Goal: Transaction & Acquisition: Purchase product/service

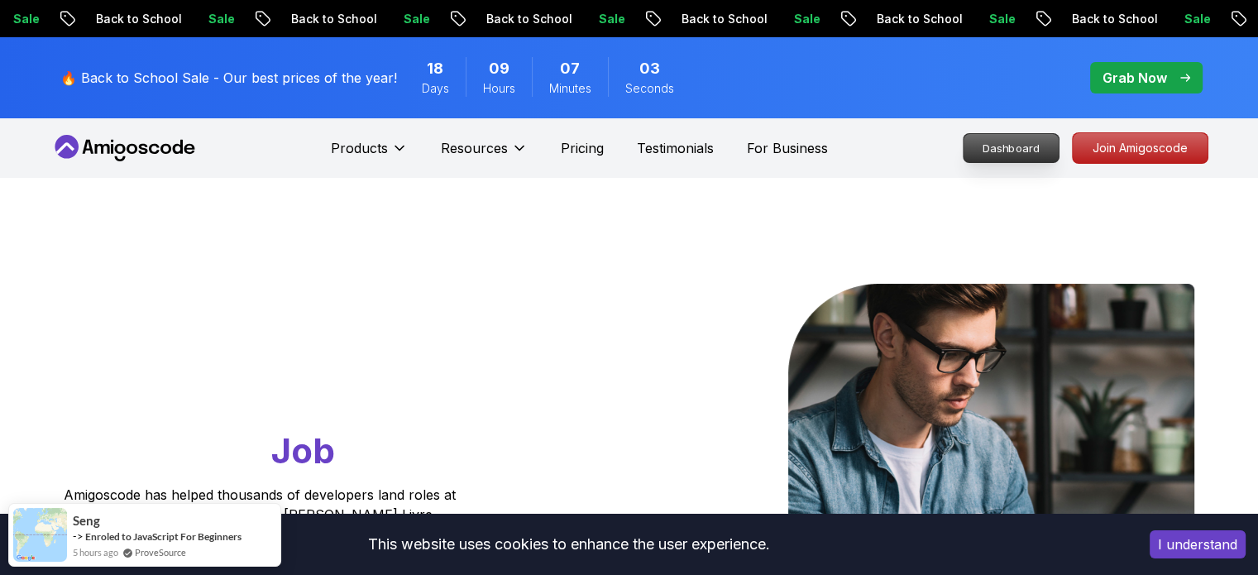
click at [1024, 146] on p "Dashboard" at bounding box center [1011, 148] width 95 height 28
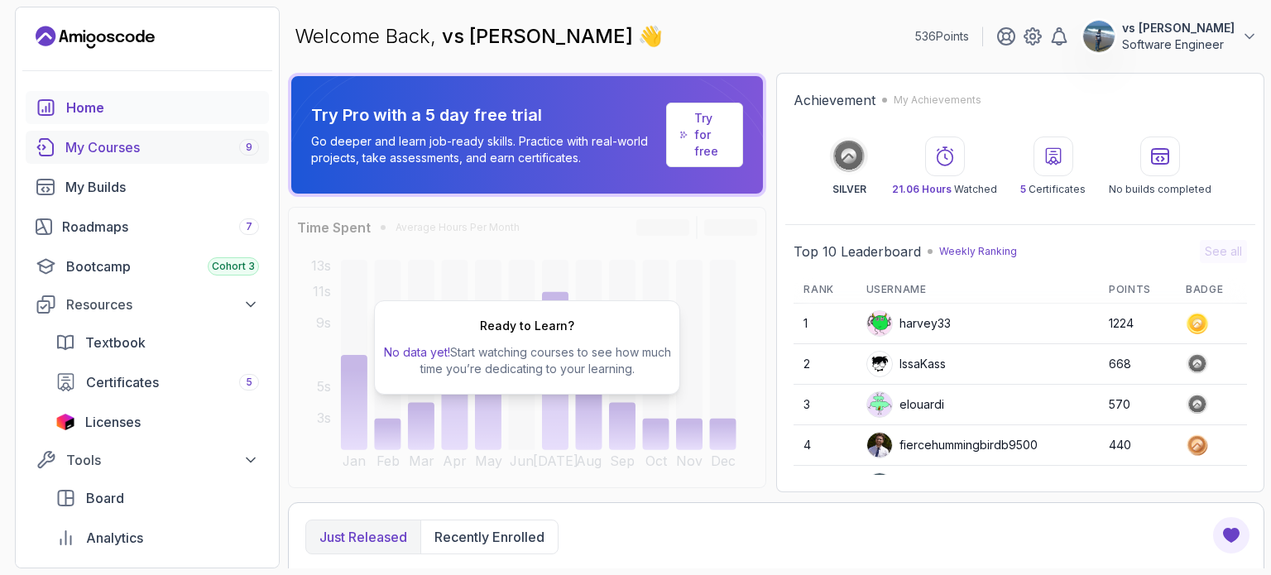
click at [134, 145] on div "My Courses 9" at bounding box center [162, 147] width 194 height 20
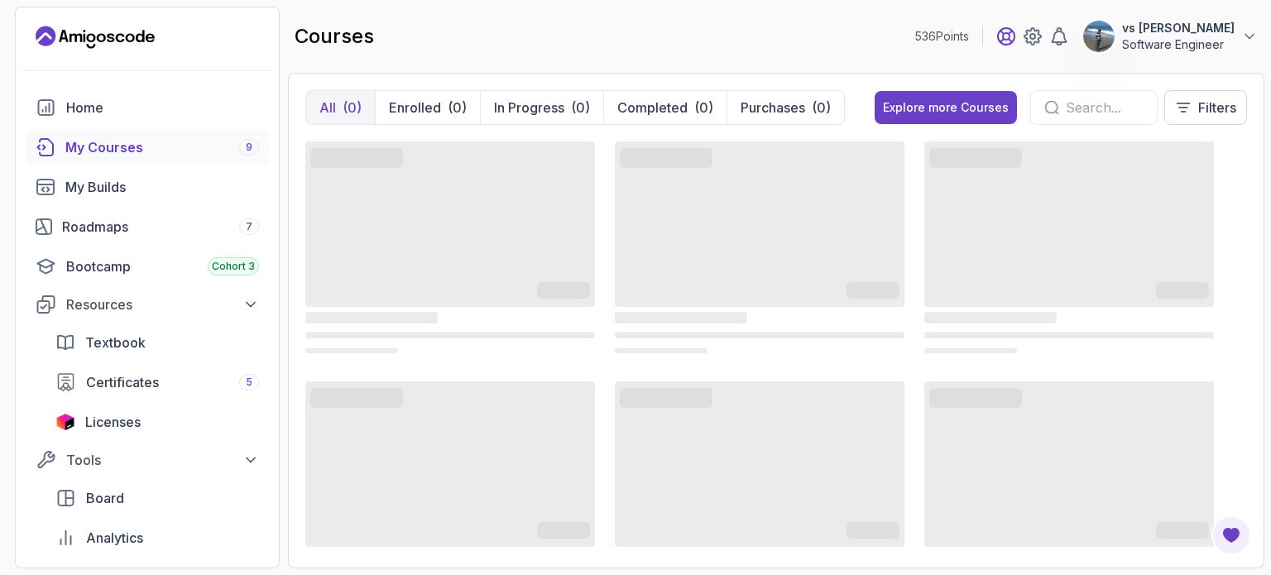
click at [1014, 39] on icon at bounding box center [1006, 36] width 17 height 17
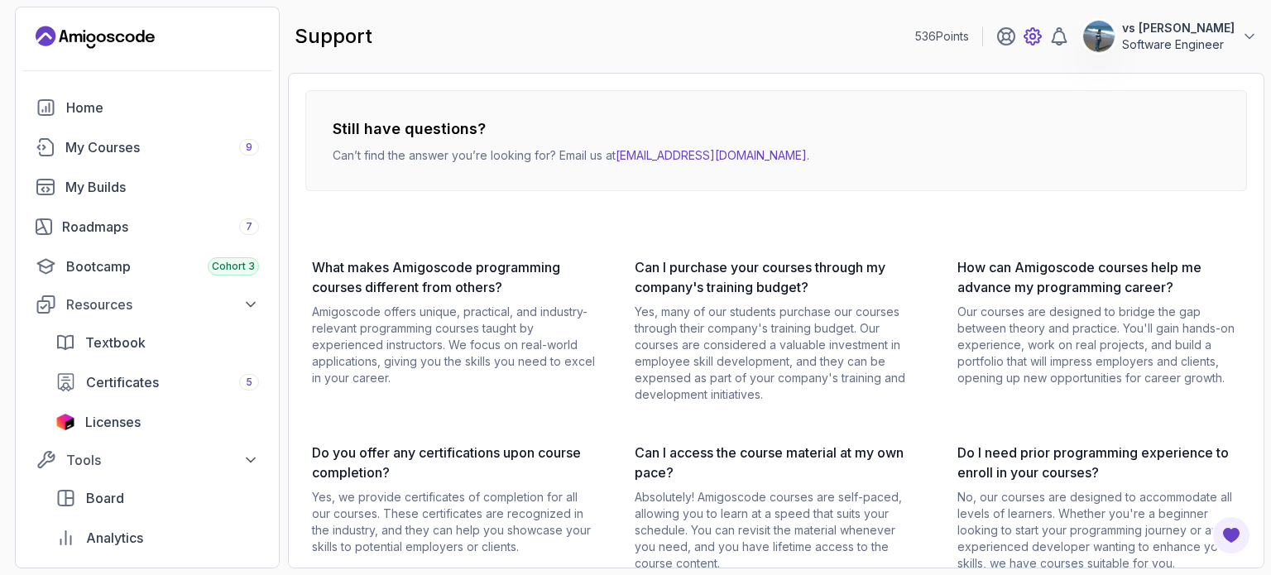
click at [1035, 39] on icon at bounding box center [1032, 36] width 5 height 5
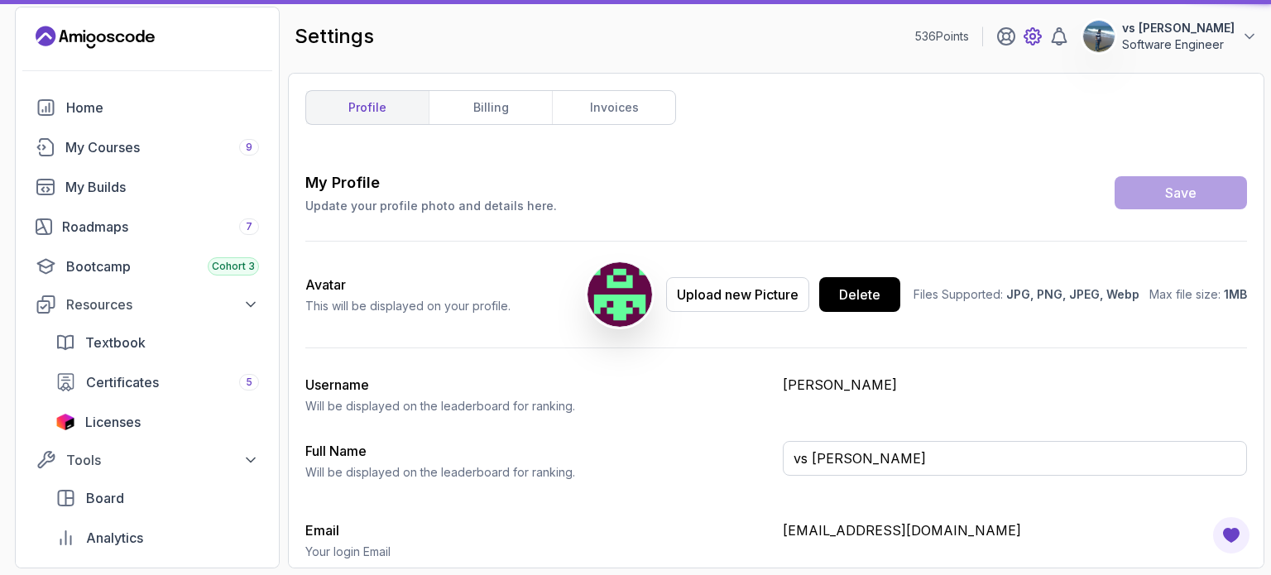
type input "Software Engineer"
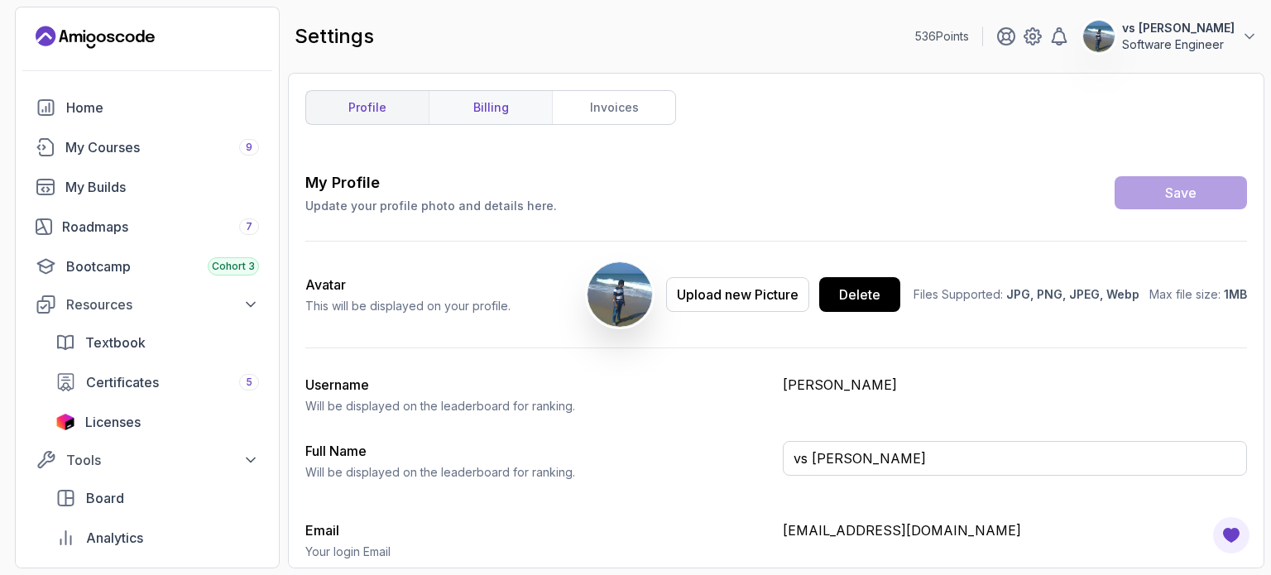
click at [521, 118] on link "billing" at bounding box center [490, 107] width 123 height 33
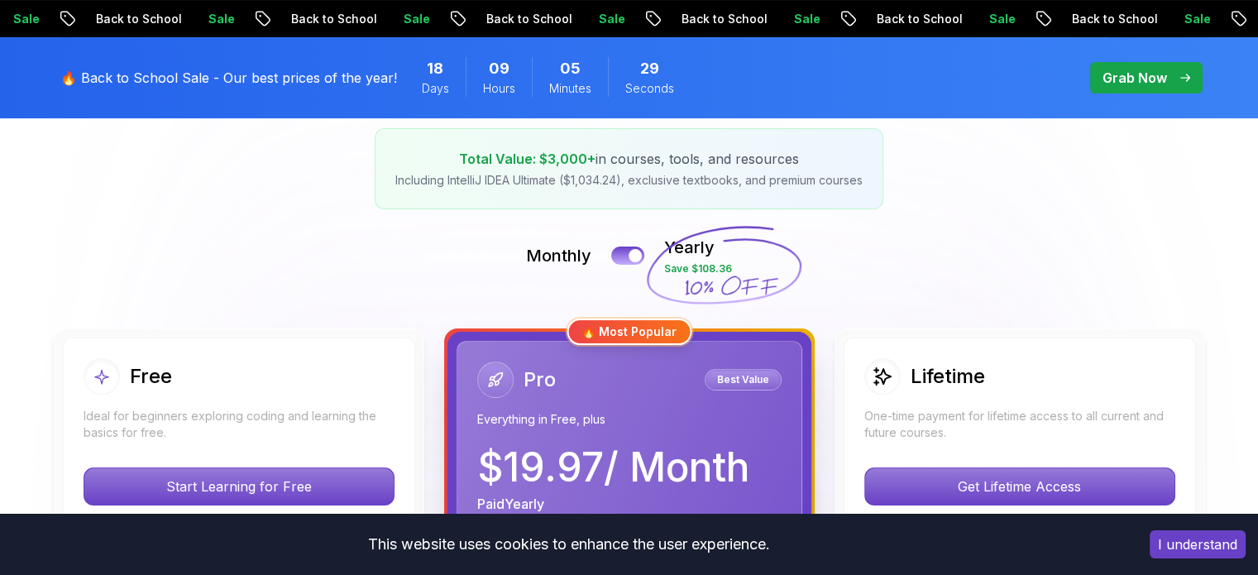
scroll to position [275, 0]
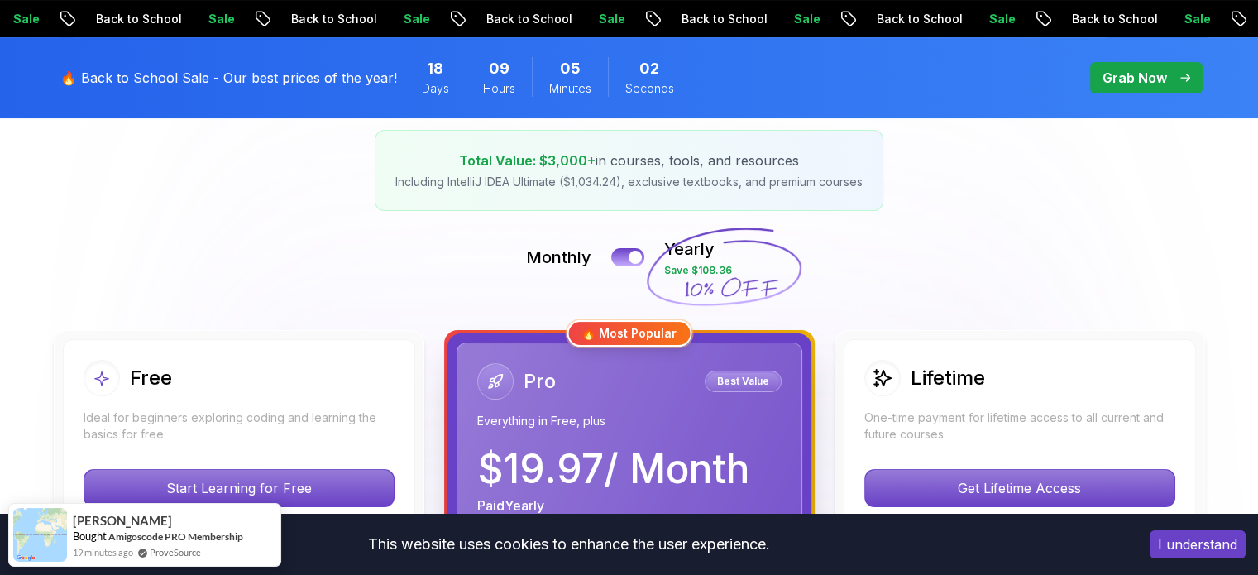
click at [1029, 250] on div "Monthly Yearly Save $108.36" at bounding box center [629, 257] width 1158 height 40
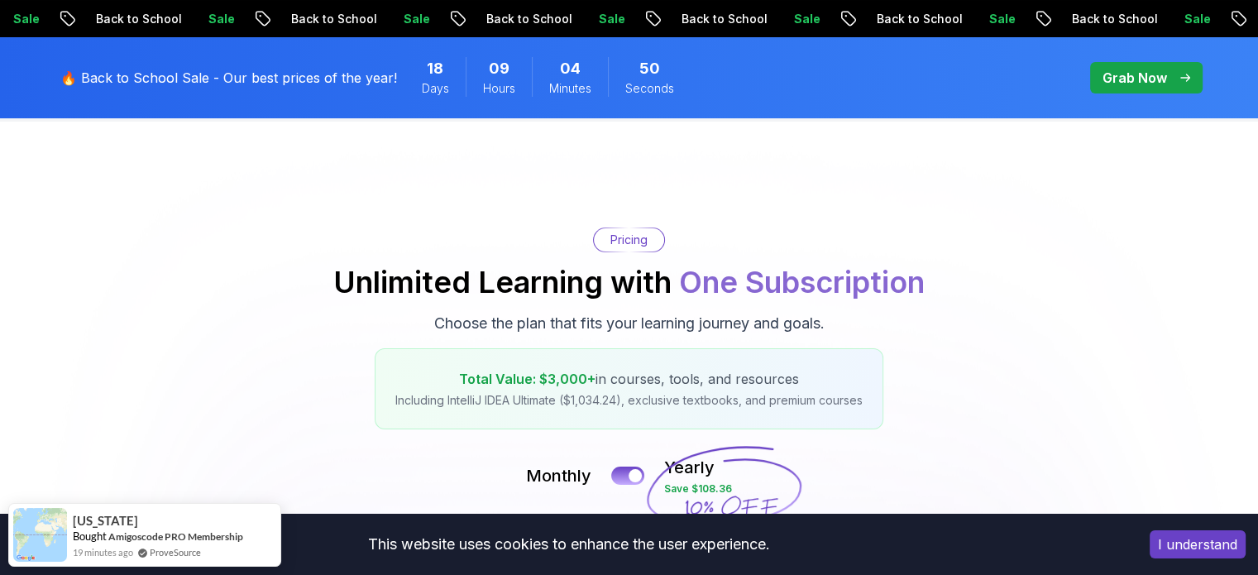
scroll to position [23, 0]
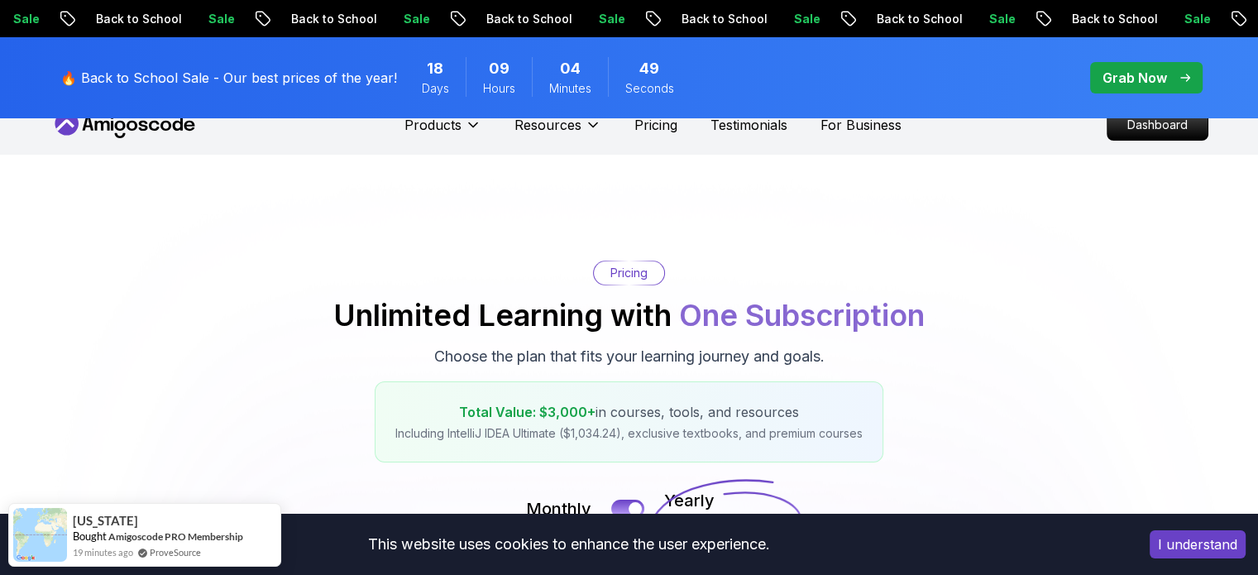
click at [1111, 78] on p "Grab Now" at bounding box center [1135, 78] width 65 height 20
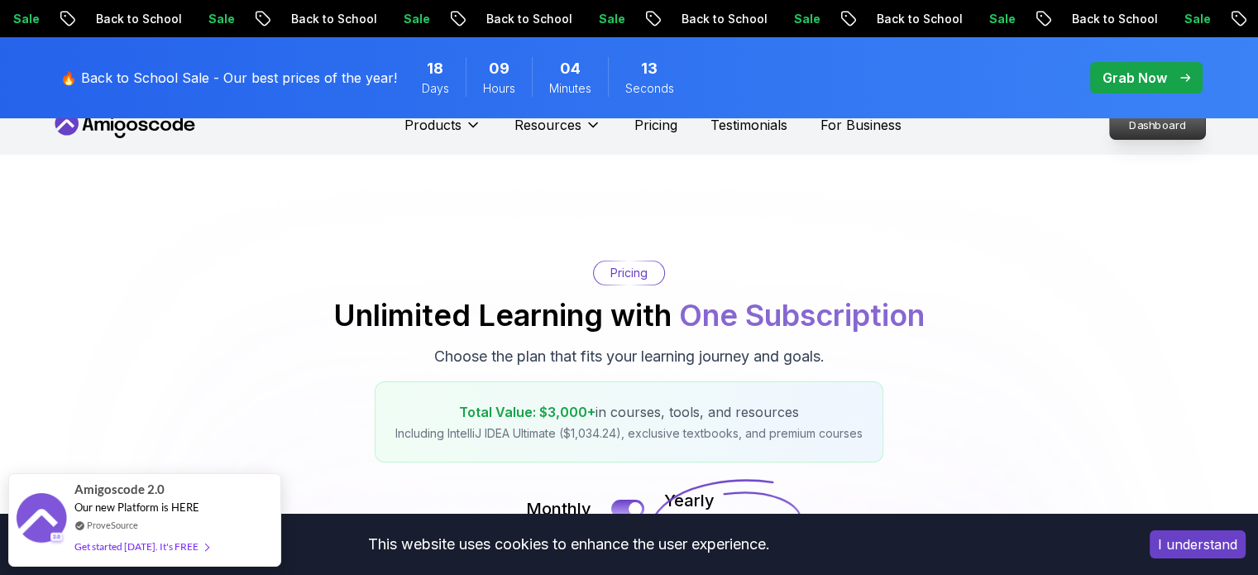
click at [1158, 132] on p "Dashboard" at bounding box center [1157, 125] width 95 height 28
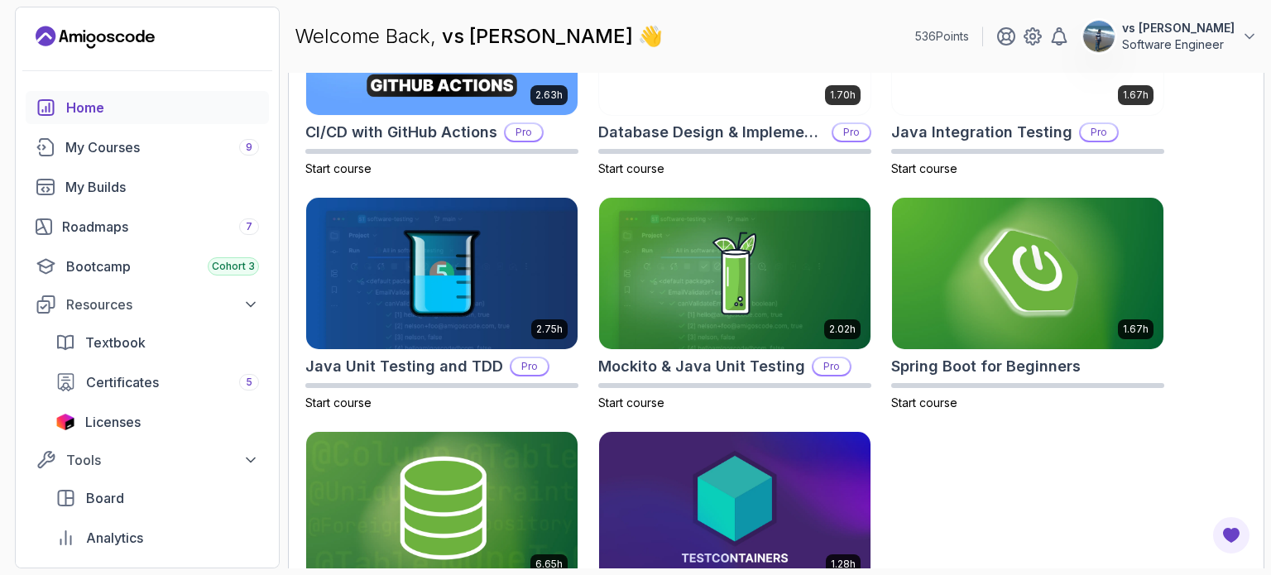
scroll to position [719, 0]
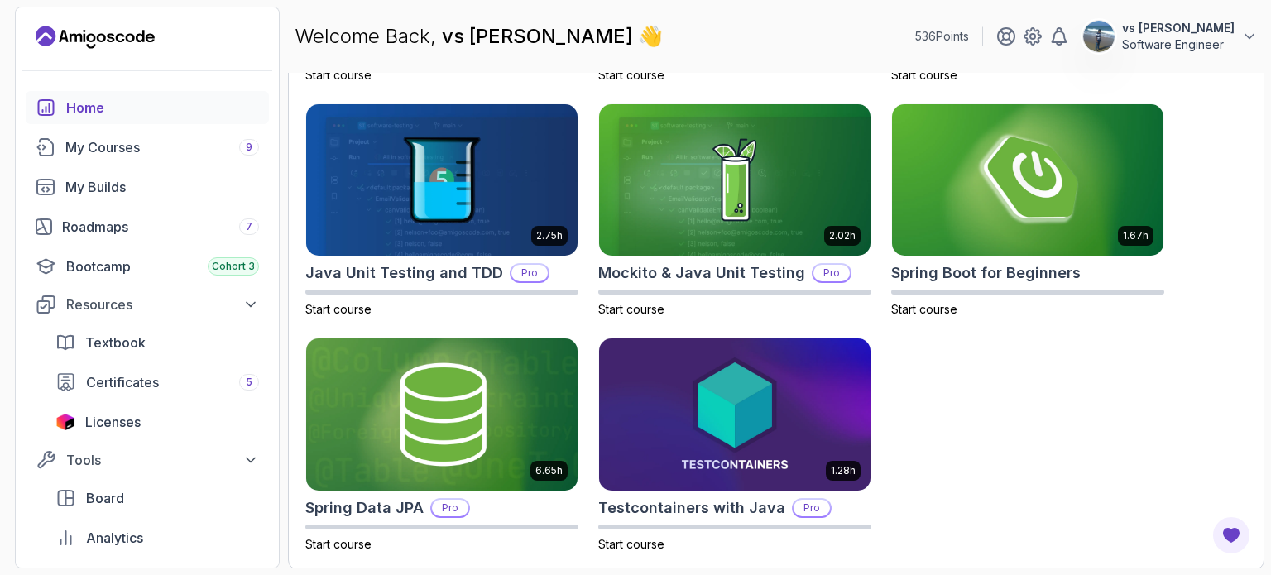
click at [926, 366] on div "2.63h CI/CD with GitHub Actions Pro Start course 1.70h Database Design & Implem…" at bounding box center [775, 210] width 941 height 684
click at [139, 142] on div "My Courses 9" at bounding box center [162, 147] width 194 height 20
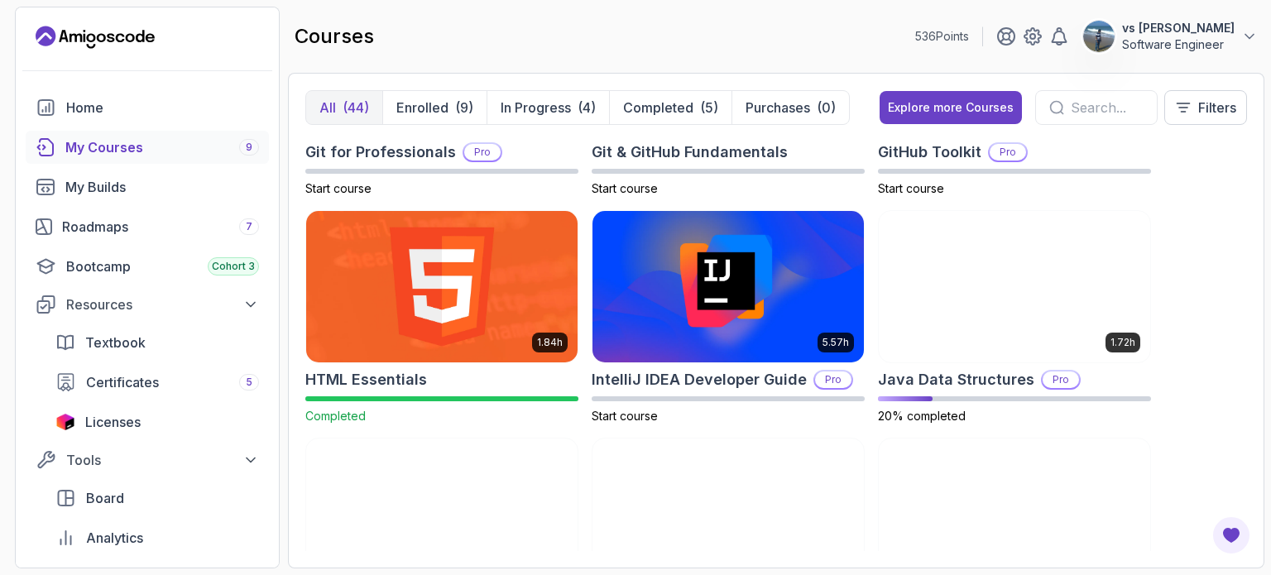
scroll to position [840, 0]
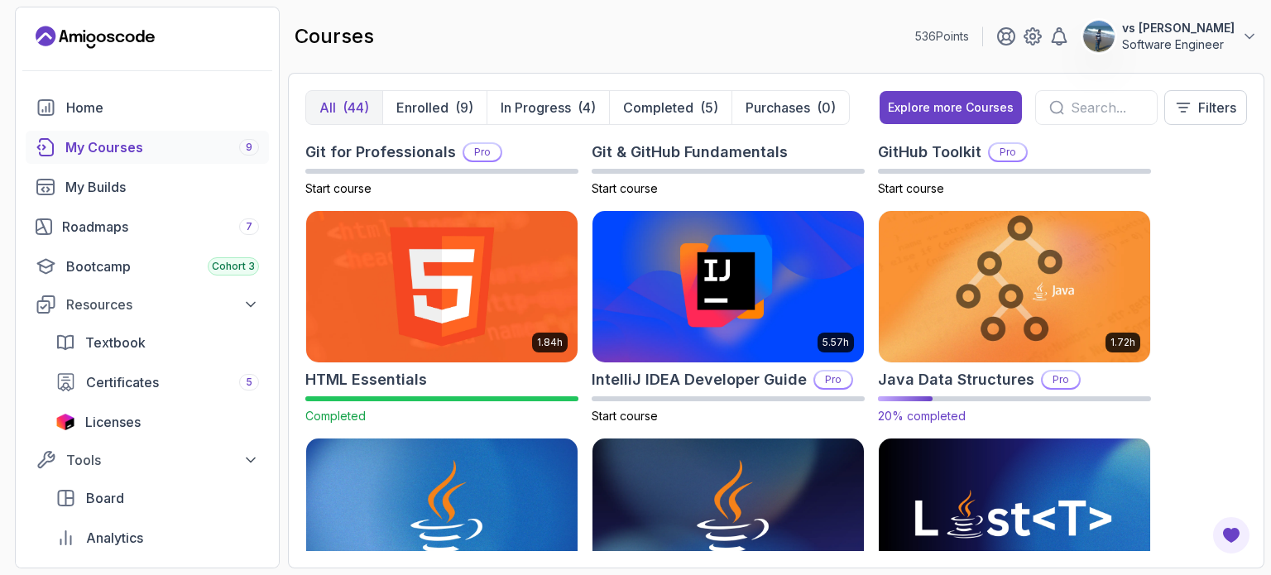
click at [1061, 271] on img at bounding box center [1014, 287] width 285 height 160
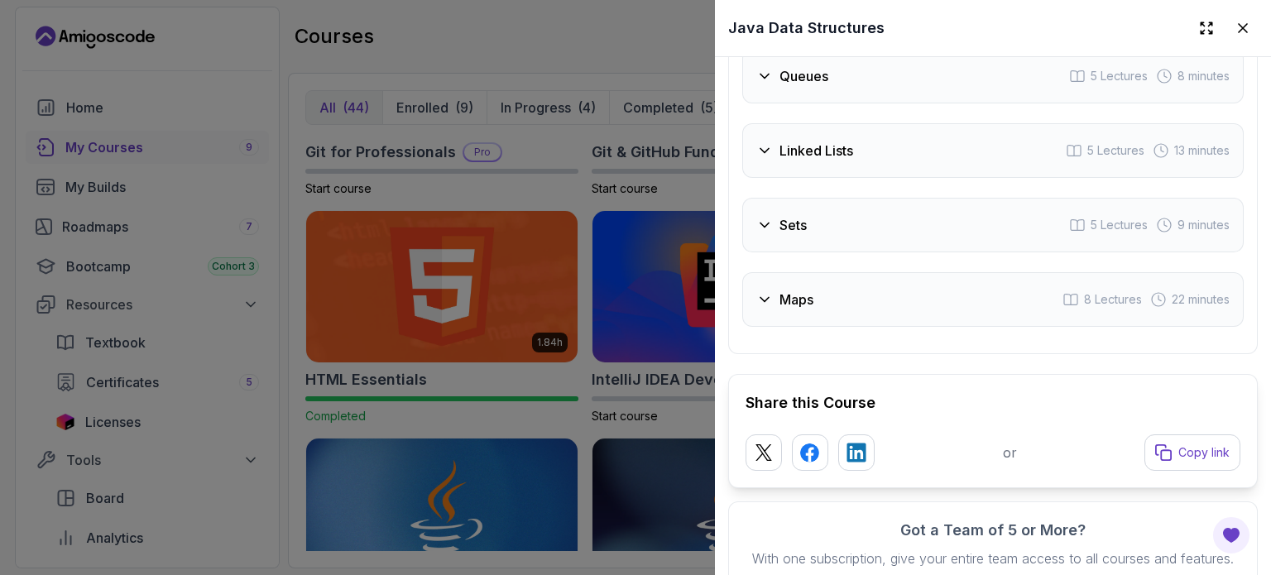
scroll to position [3378, 0]
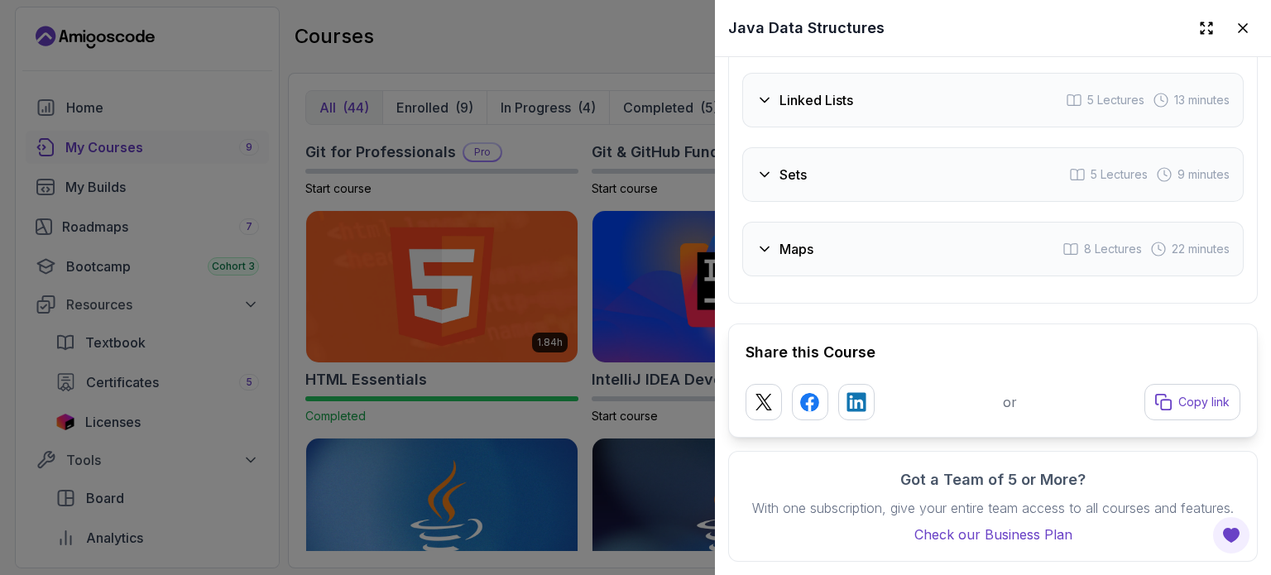
click at [612, 411] on div at bounding box center [635, 287] width 1271 height 575
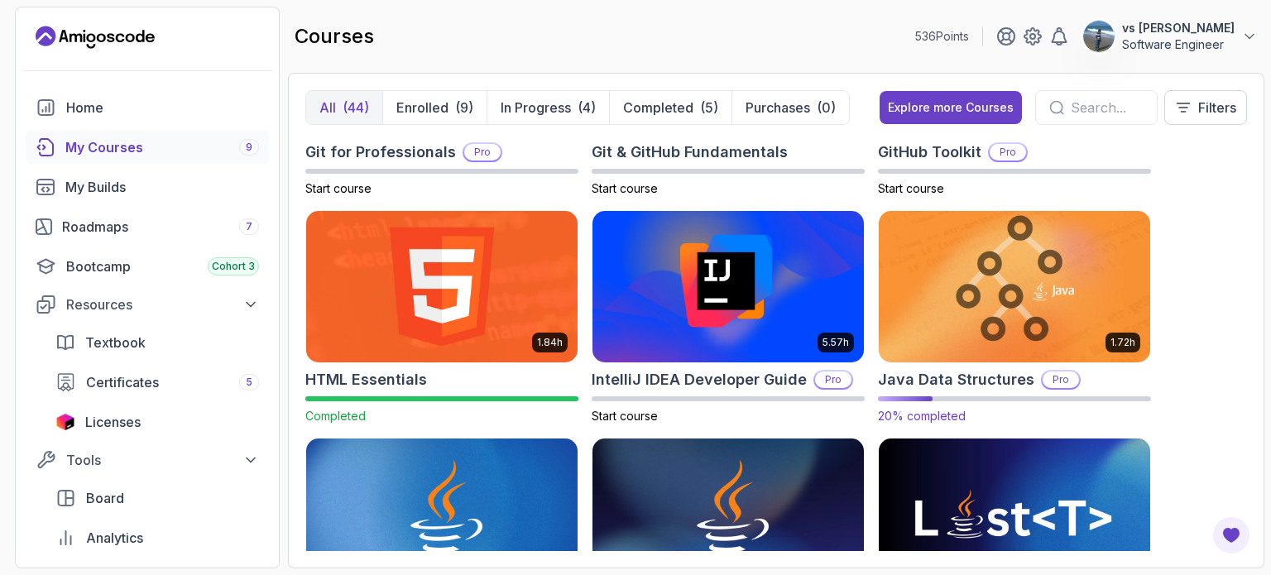
scroll to position [1148, 0]
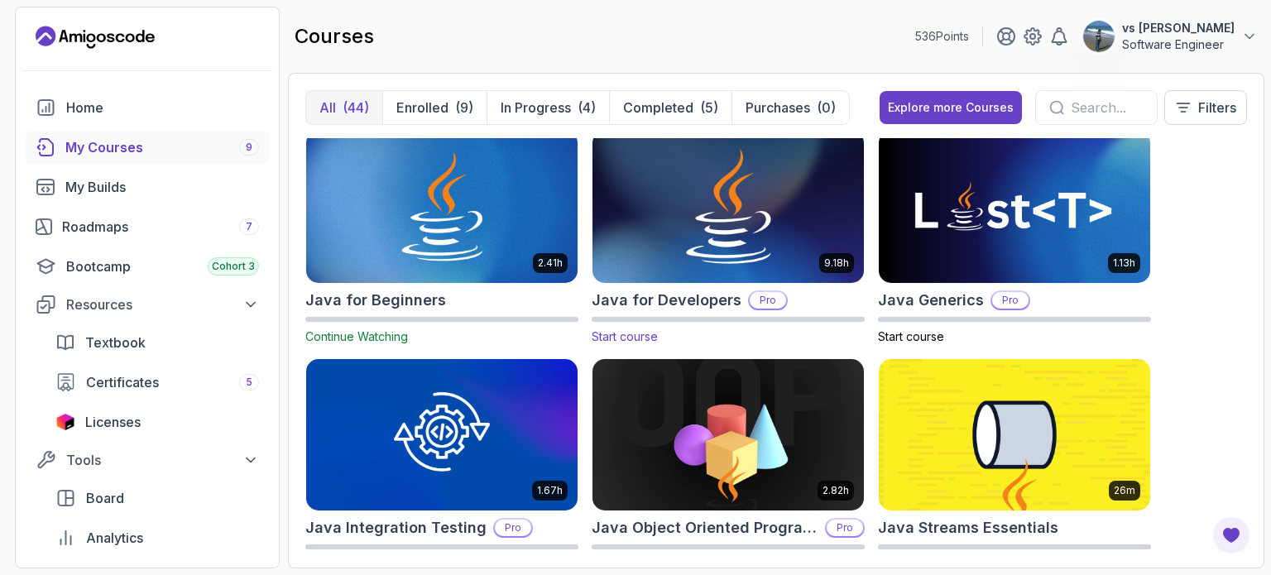
click at [697, 242] on img at bounding box center [728, 207] width 285 height 160
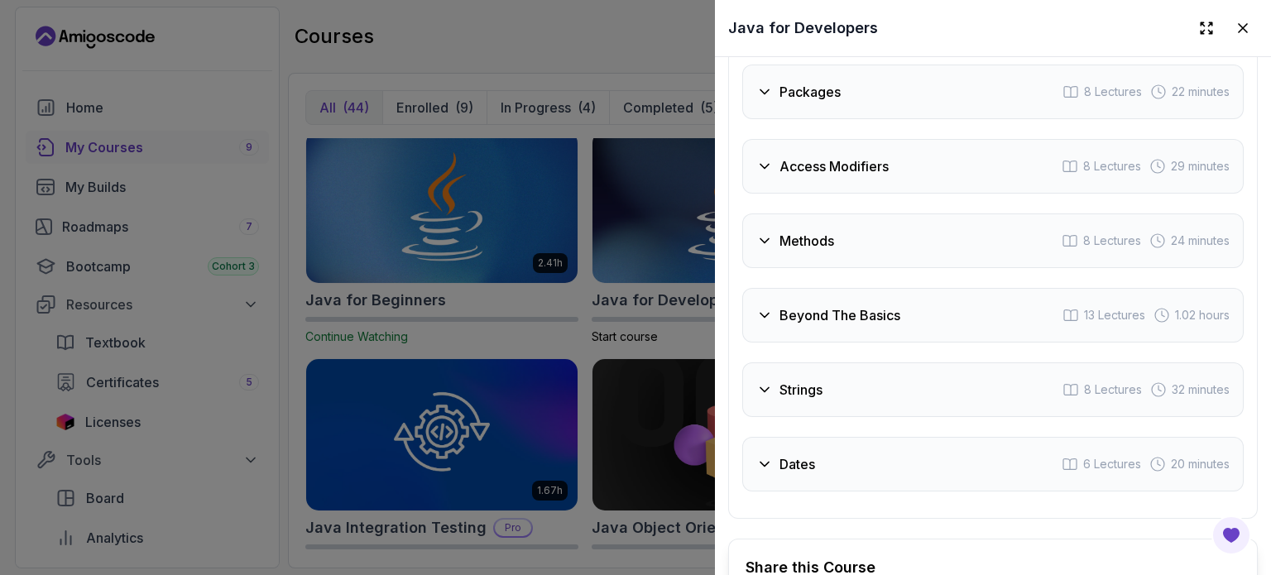
scroll to position [3245, 0]
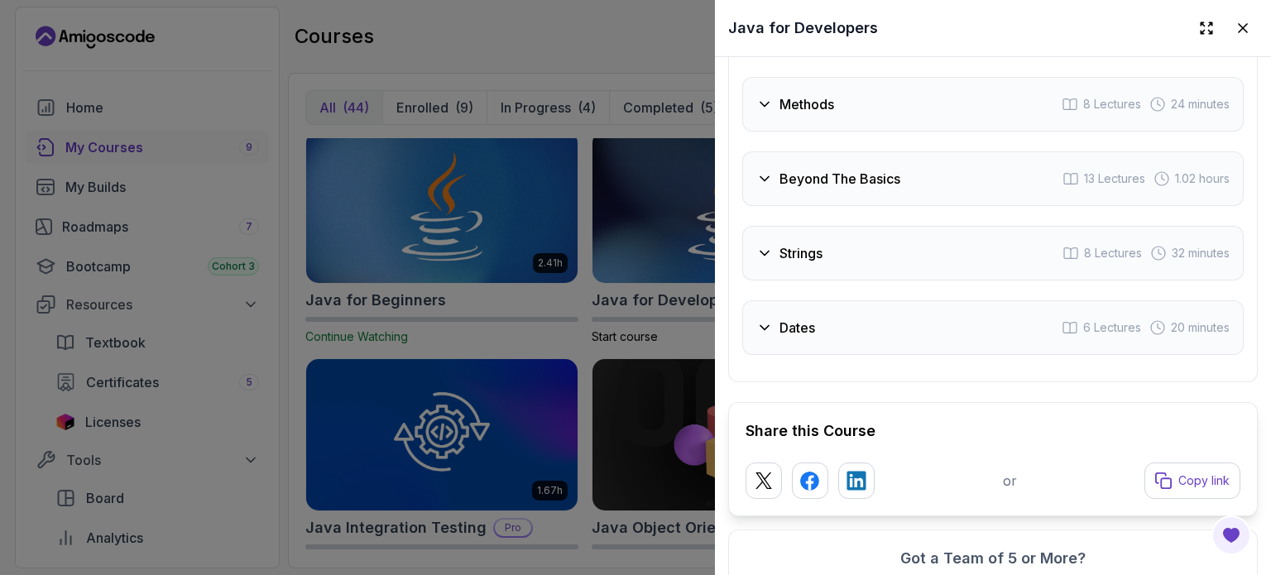
click at [571, 357] on div at bounding box center [635, 287] width 1271 height 575
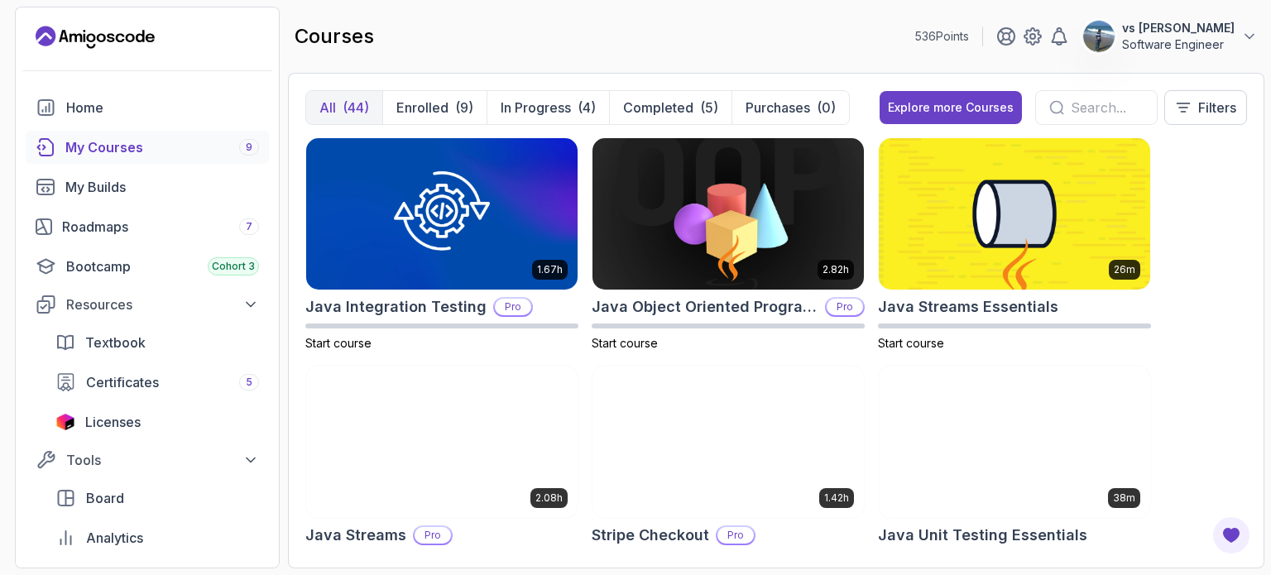
scroll to position [1370, 0]
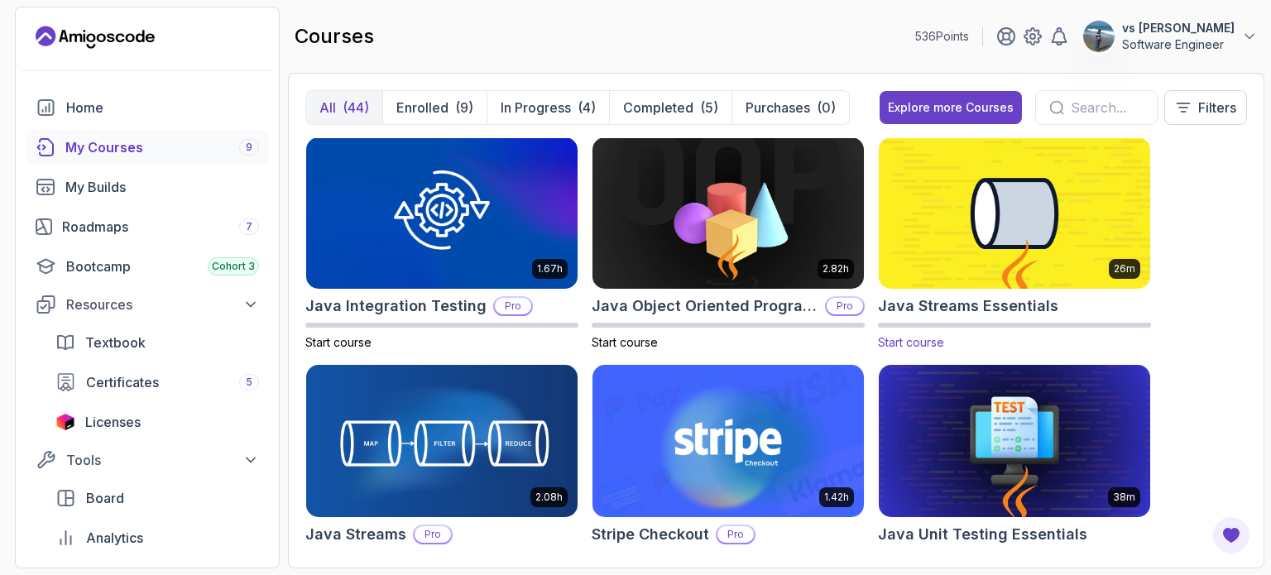
click at [1037, 237] on img at bounding box center [1014, 213] width 285 height 160
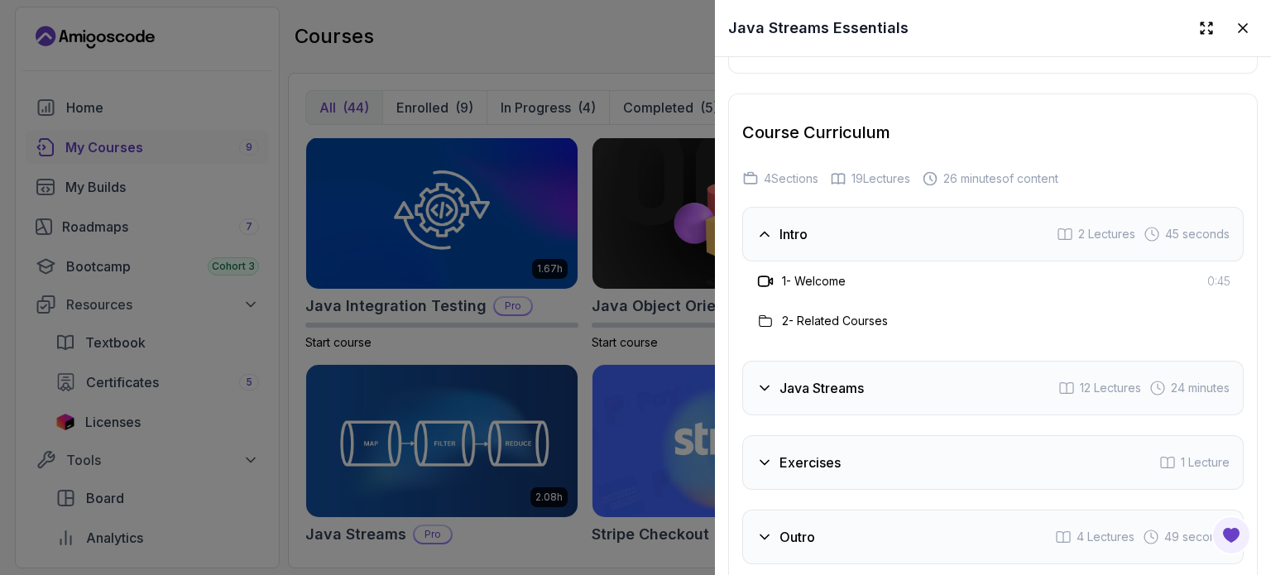
scroll to position [2534, 0]
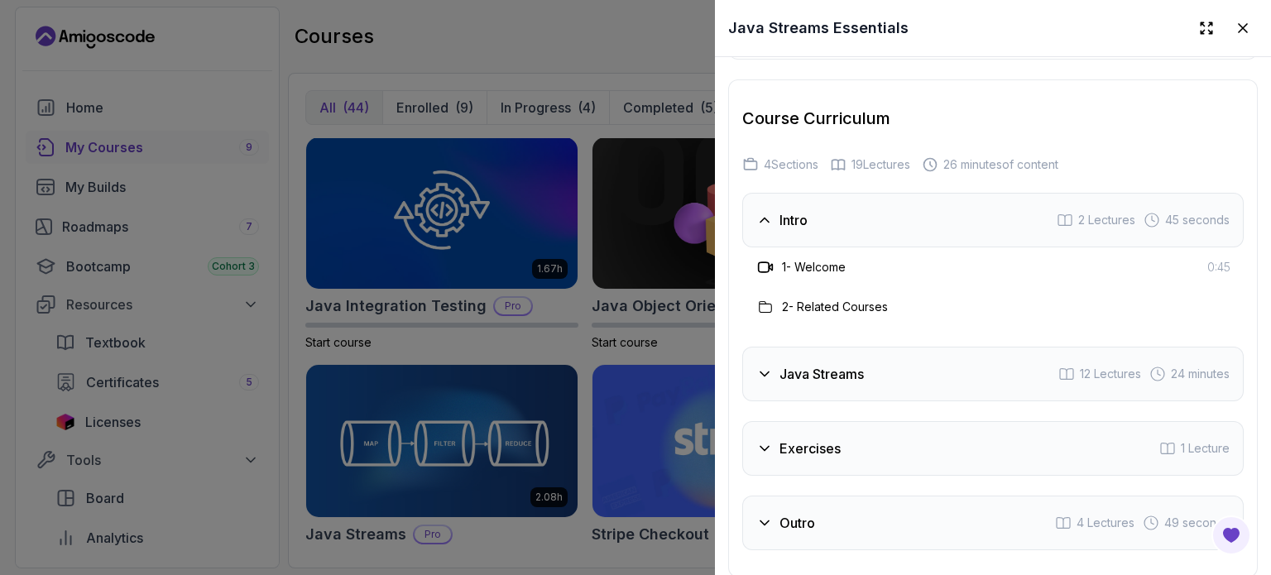
click at [912, 378] on div "Java Streams 12 Lectures 24 minutes" at bounding box center [992, 374] width 501 height 55
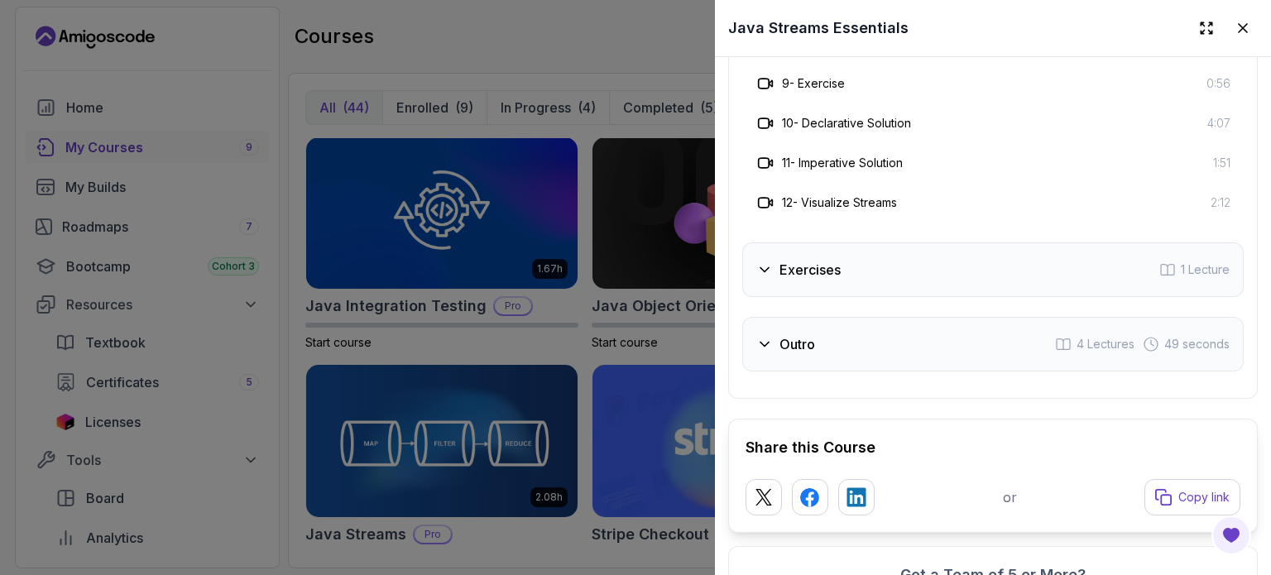
scroll to position [3110, 0]
click at [687, 347] on div at bounding box center [635, 287] width 1271 height 575
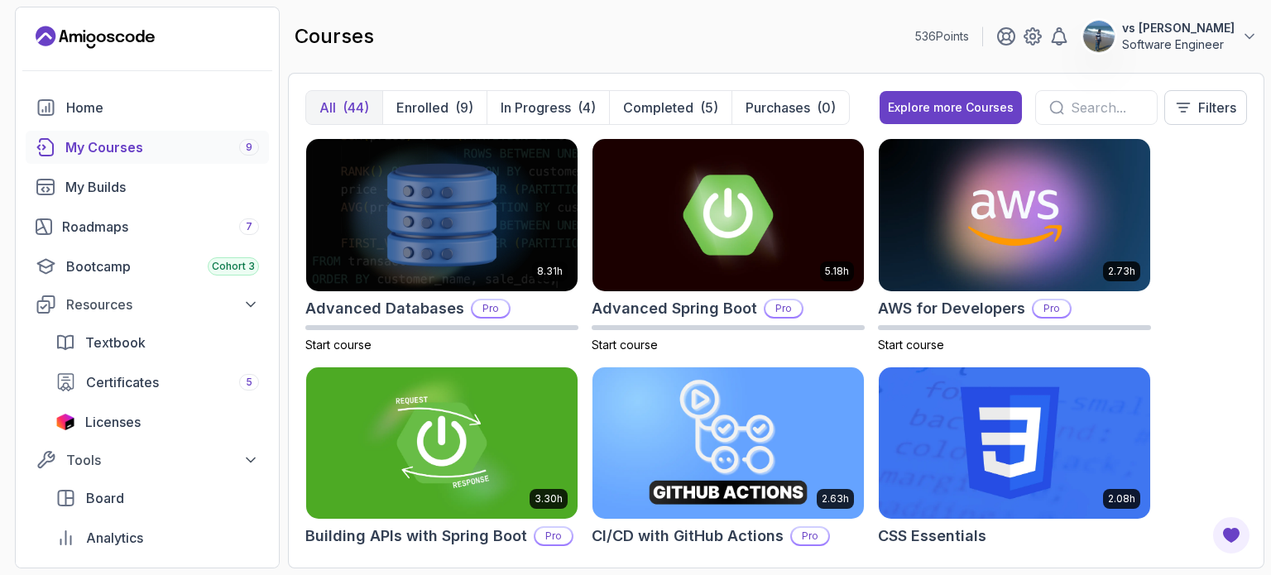
scroll to position [473, 0]
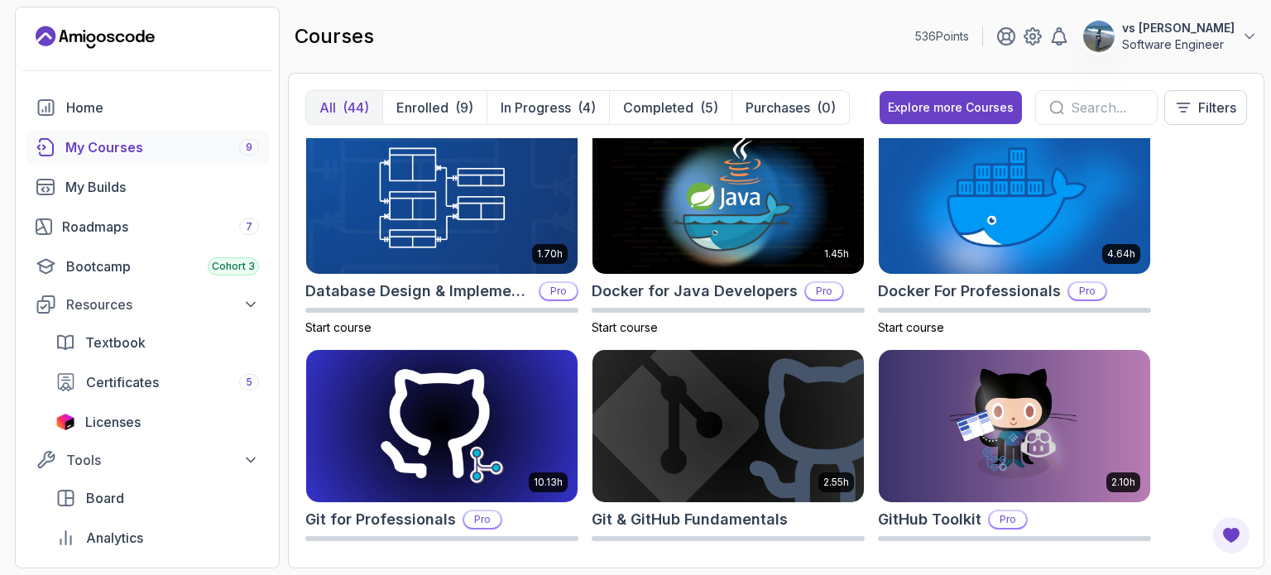
click at [1227, 428] on div "8.31h Advanced Databases Pro Start course 5.18h Advanced Spring Boot Pro Start …" at bounding box center [775, 344] width 941 height 413
